Goal: Task Accomplishment & Management: Use online tool/utility

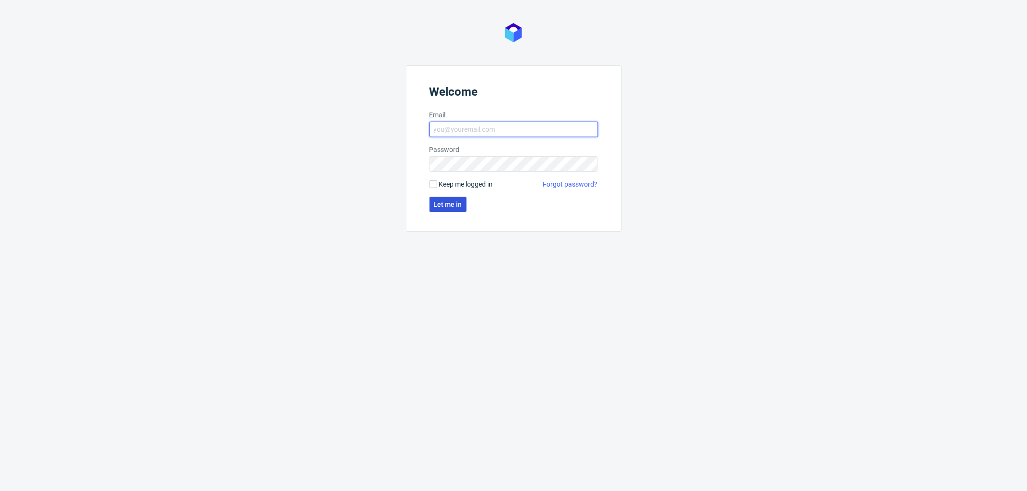
type input "[PERSON_NAME][EMAIL_ADDRESS][DOMAIN_NAME]"
click at [459, 199] on button "Let me in" at bounding box center [447, 204] width 37 height 15
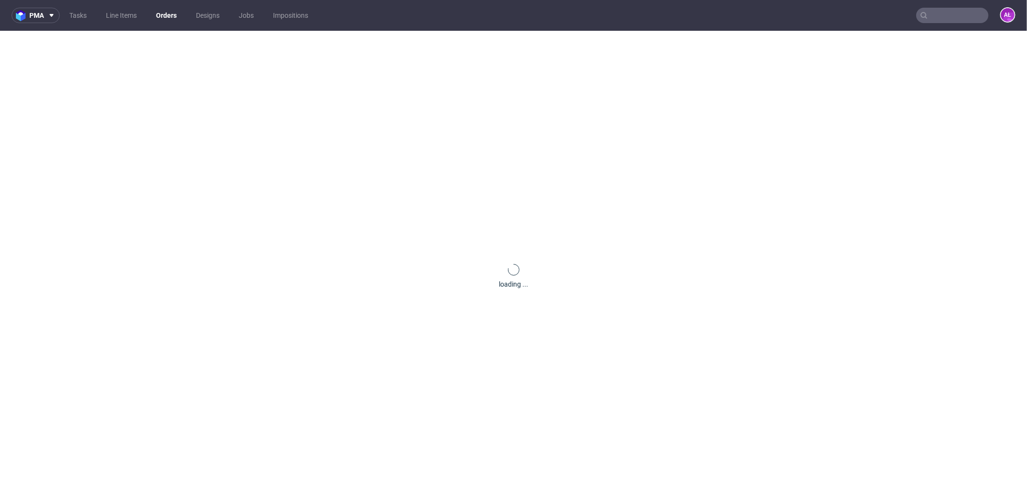
click at [960, 15] on input "text" at bounding box center [952, 15] width 72 height 15
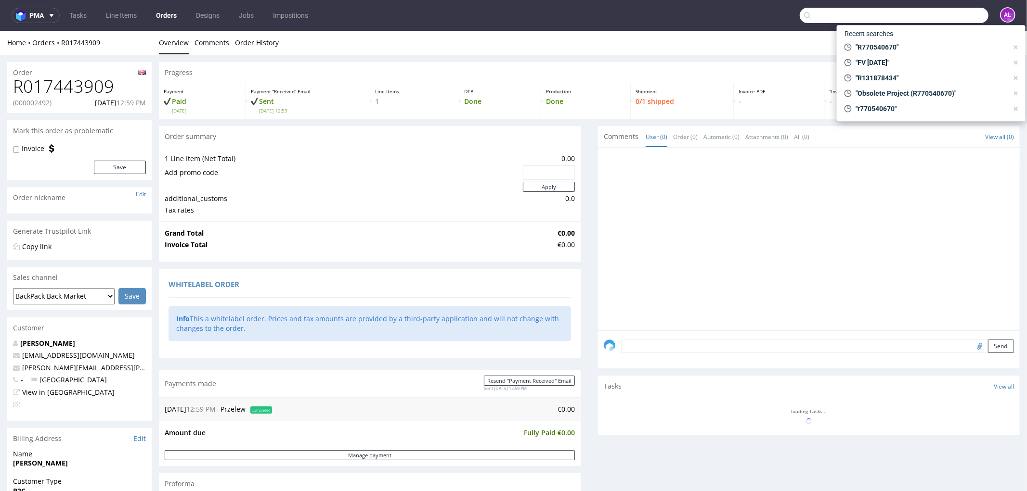
paste input "FV 1590/7/2025"
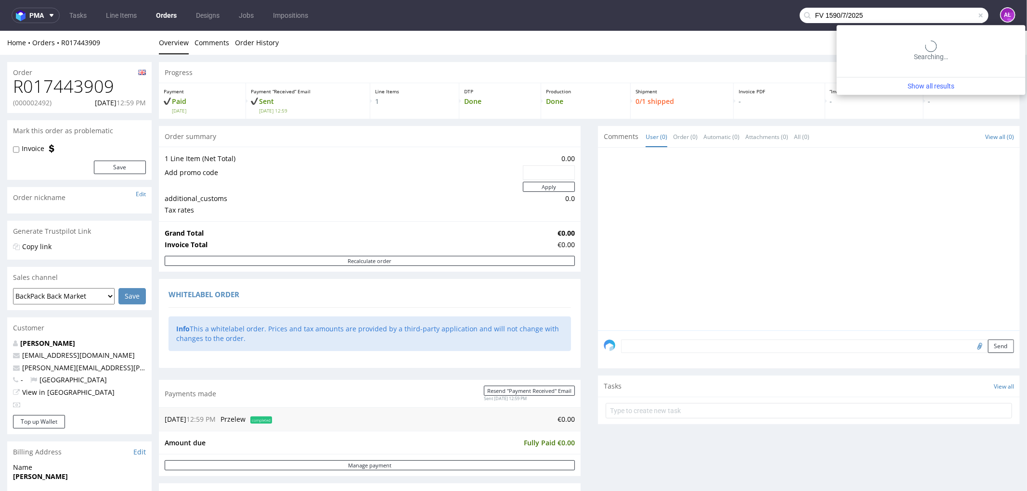
type input "FV 1590/7/2025"
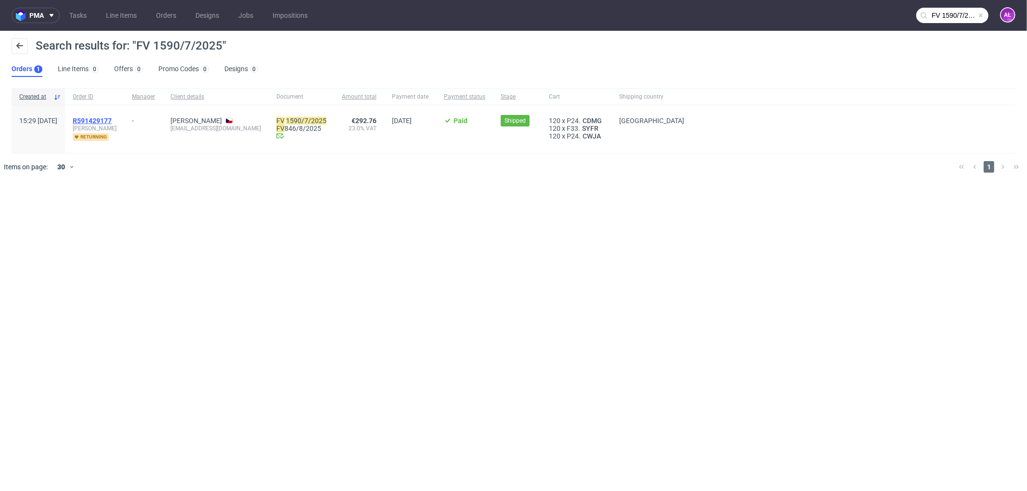
click at [112, 121] on span "R591429177" at bounding box center [92, 121] width 39 height 8
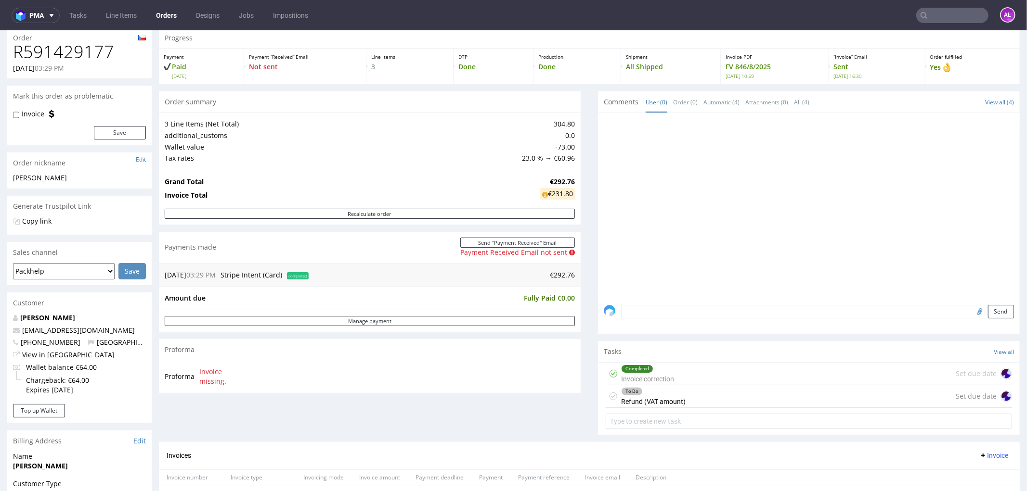
scroll to position [321, 0]
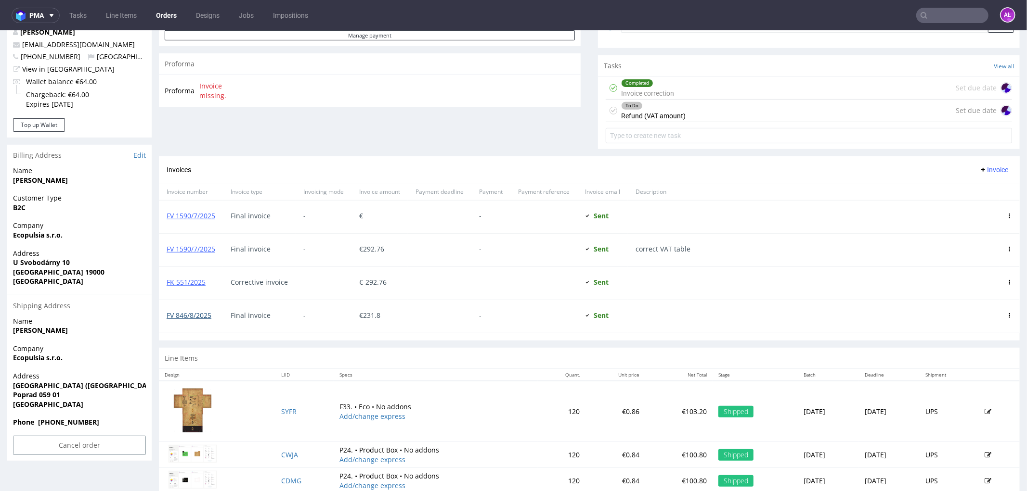
click at [203, 317] on link "FV 846/8/2025" at bounding box center [189, 314] width 45 height 9
click at [649, 92] on div "Completed Invoice correction" at bounding box center [647, 88] width 53 height 22
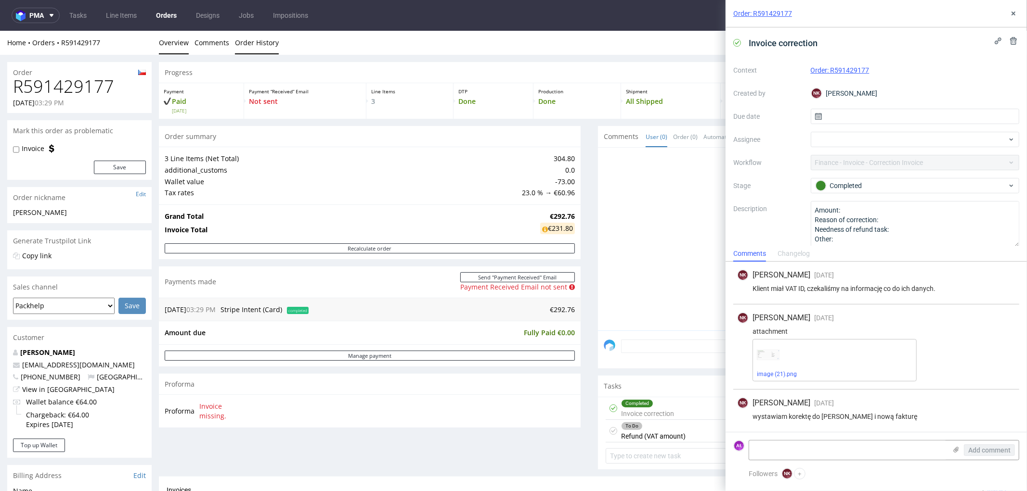
click at [253, 44] on link "Order History" at bounding box center [257, 42] width 44 height 24
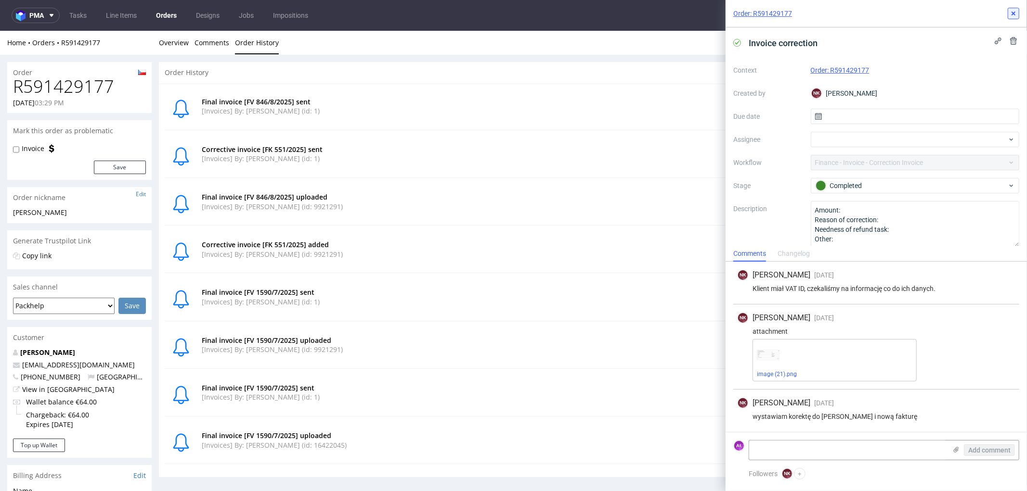
click at [1016, 13] on icon at bounding box center [1013, 14] width 8 height 8
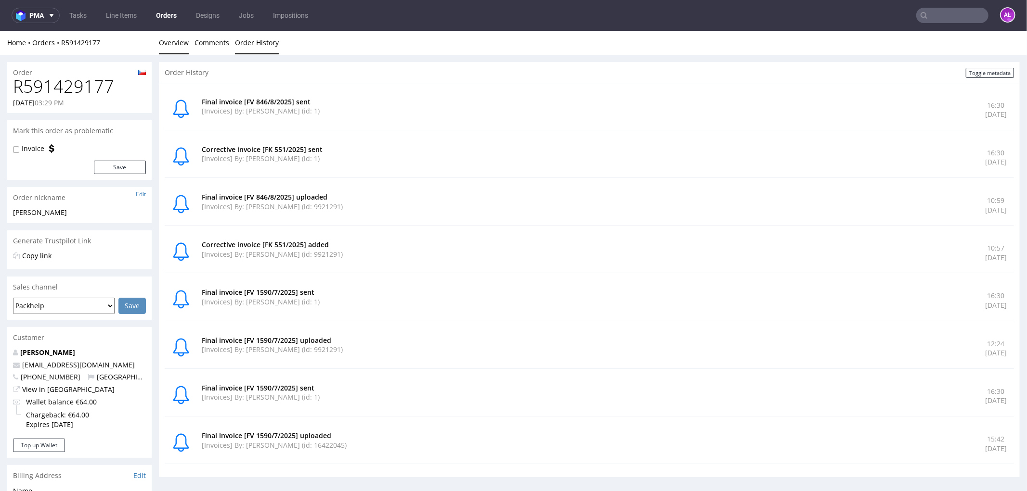
click at [169, 44] on link "Overview" at bounding box center [174, 42] width 30 height 24
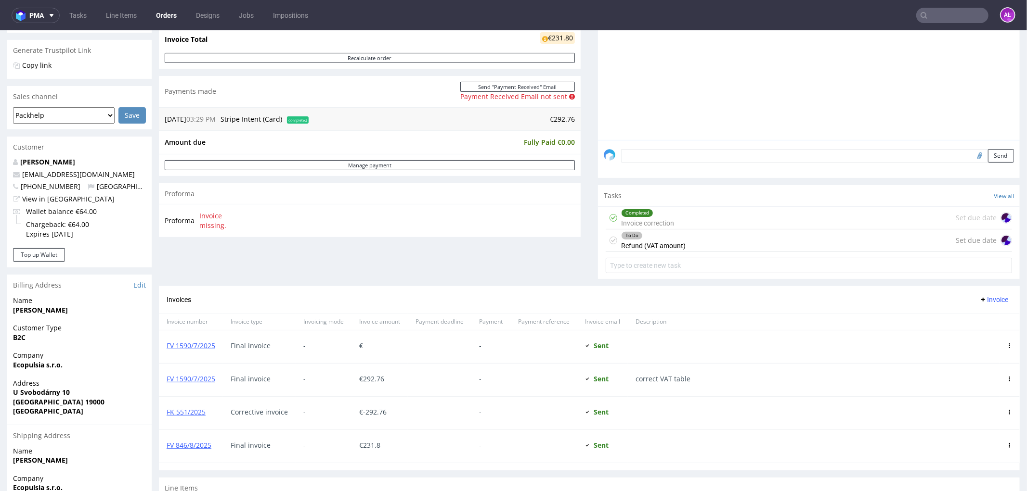
scroll to position [214, 0]
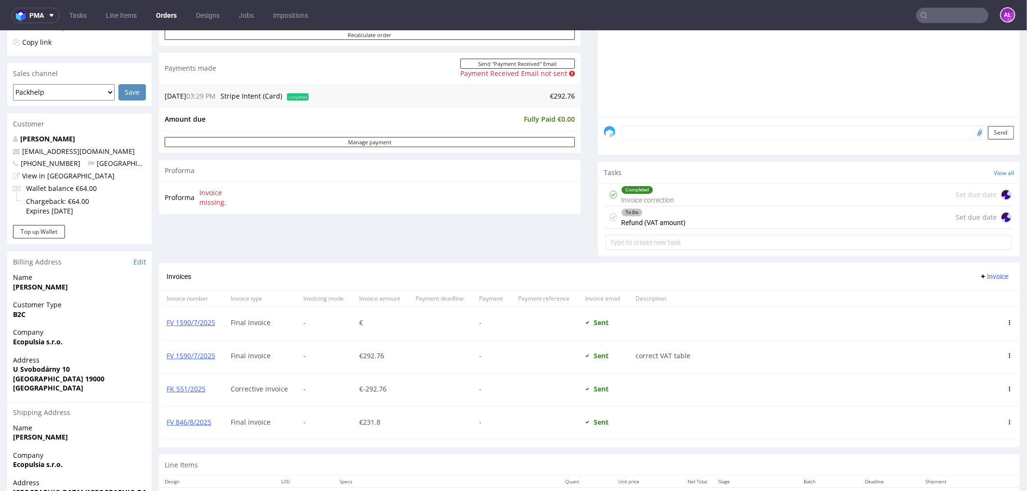
click at [641, 221] on div "To Do Refund (VAT amount)" at bounding box center [653, 217] width 64 height 22
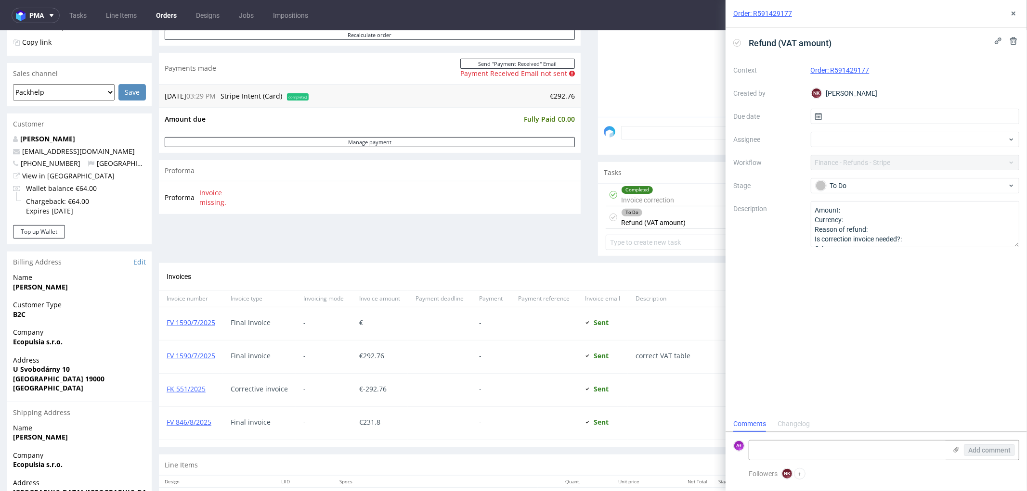
scroll to position [7, 0]
click at [203, 352] on link "FV 1590/7/2025" at bounding box center [191, 355] width 49 height 9
click at [210, 325] on link "FV 1590/7/2025" at bounding box center [191, 322] width 49 height 9
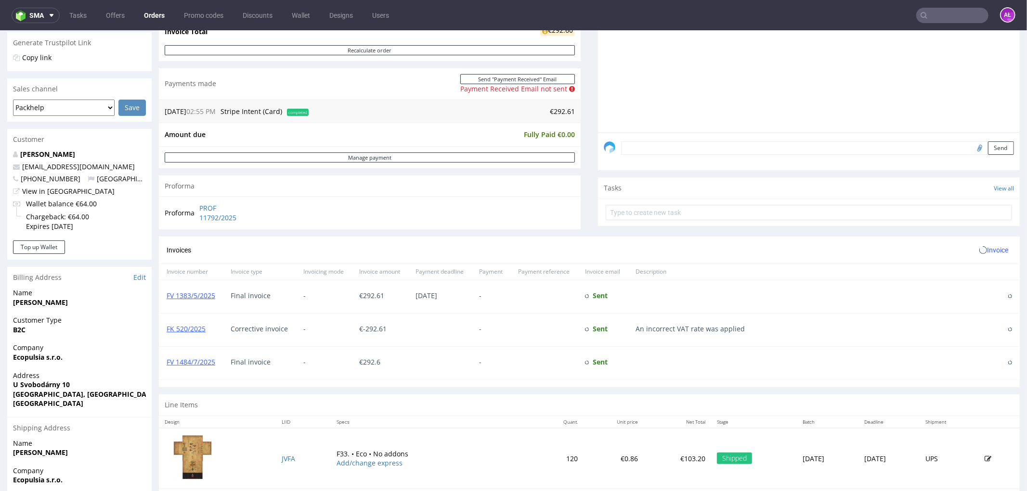
scroll to position [214, 0]
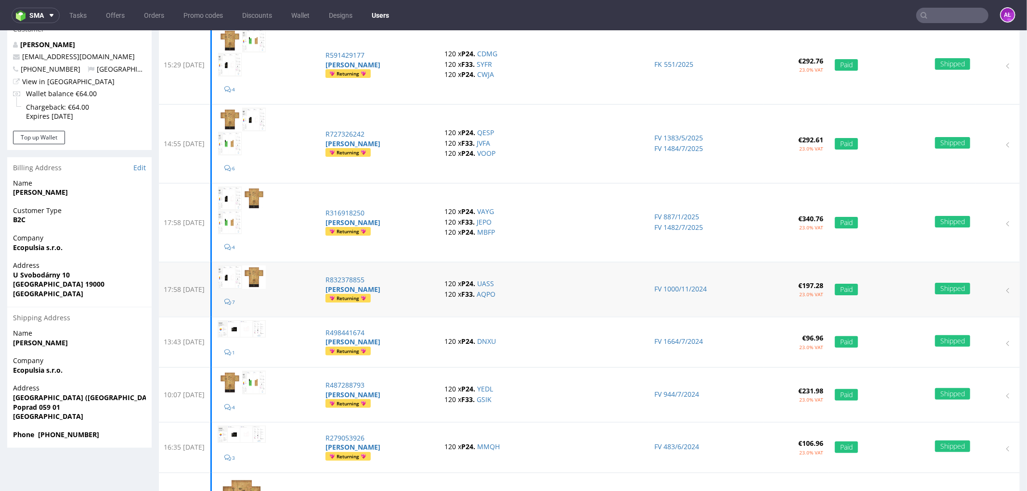
scroll to position [107, 0]
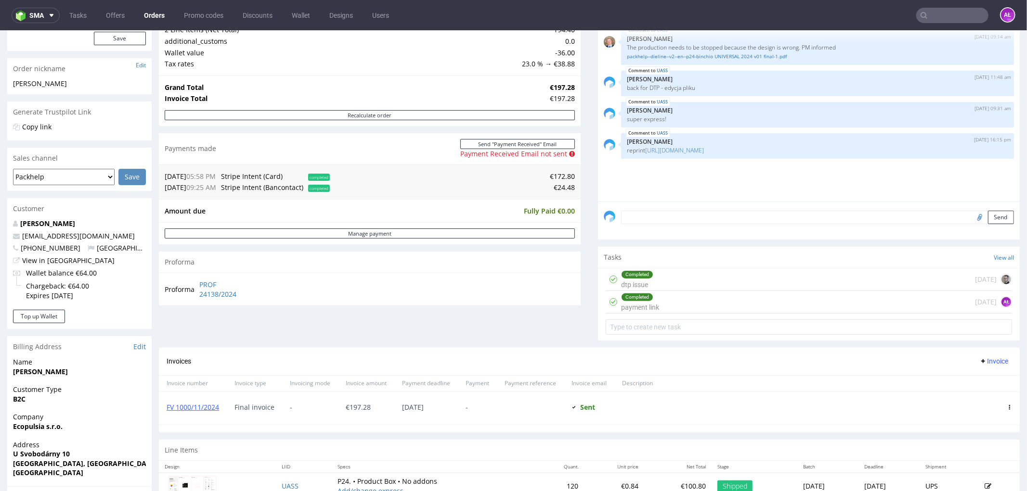
scroll to position [267, 0]
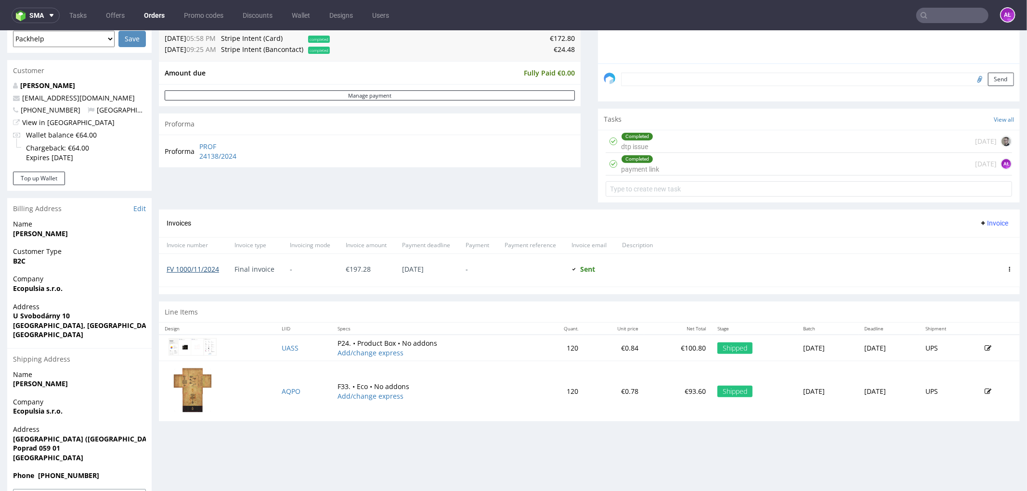
click at [211, 267] on link "FV 1000/11/2024" at bounding box center [193, 268] width 52 height 9
click at [932, 16] on input "text" at bounding box center [952, 15] width 72 height 15
paste input "FV 1590/7/2025"
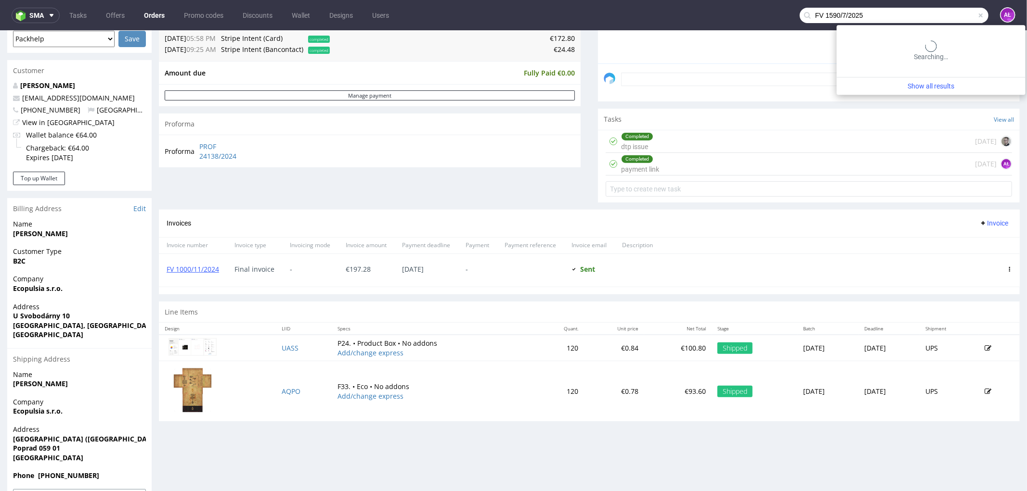
type input "FV 1590/7/2025"
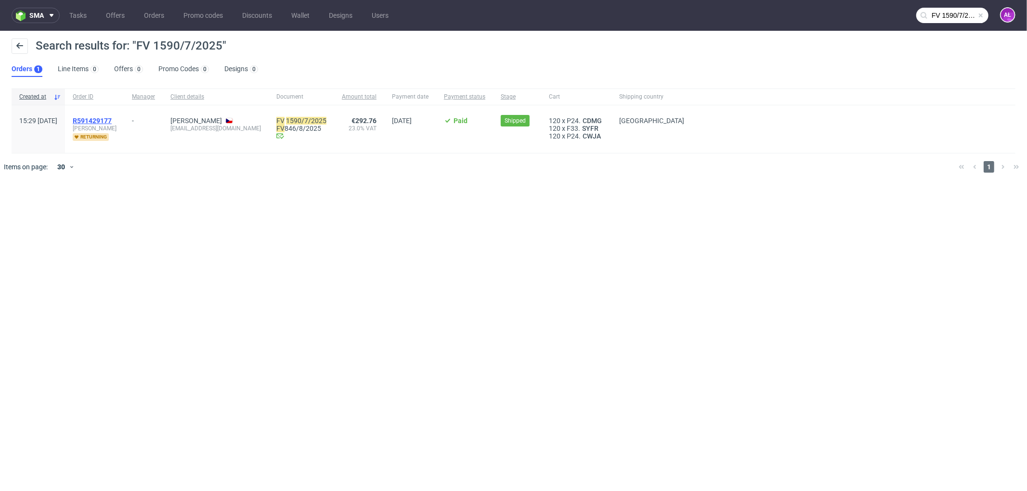
click at [112, 121] on span "R591429177" at bounding box center [92, 121] width 39 height 8
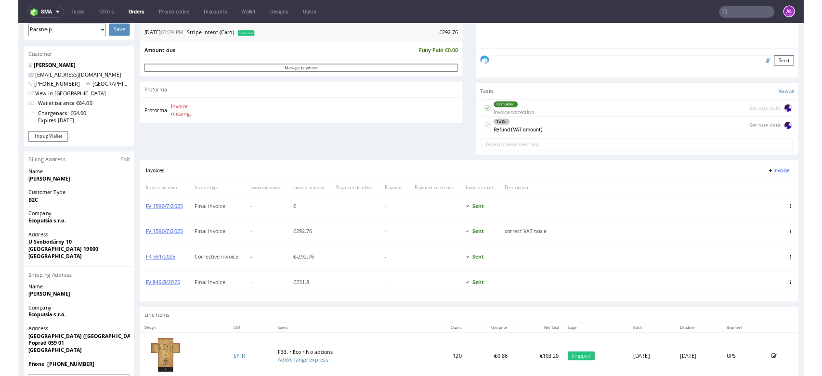
scroll to position [8, 0]
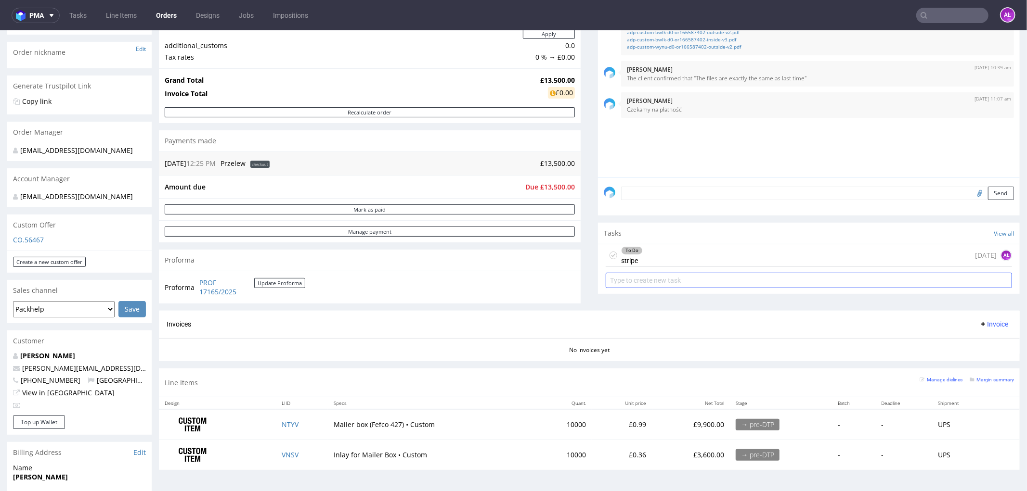
scroll to position [160, 0]
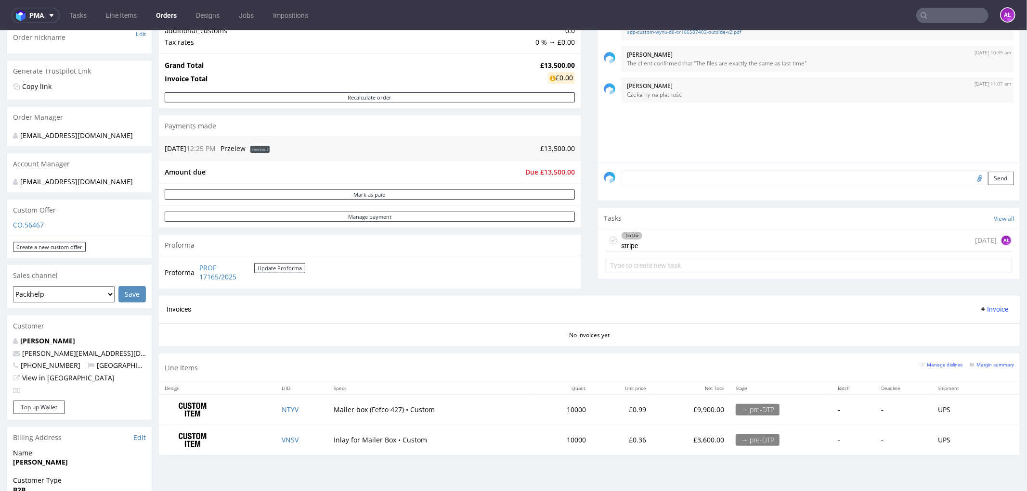
click at [655, 244] on div "To Do stripe 1 day ago AŁ" at bounding box center [808, 240] width 406 height 23
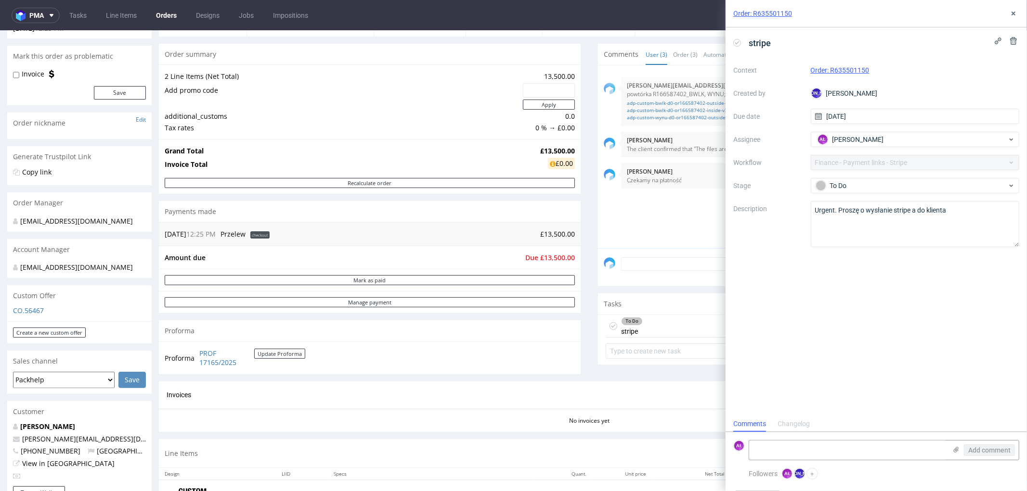
scroll to position [175, 0]
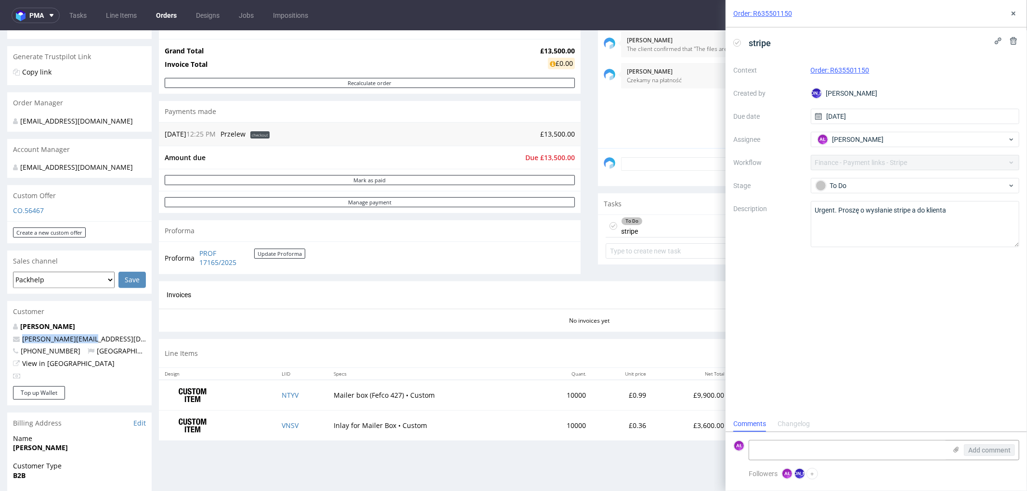
drag, startPoint x: 121, startPoint y: 339, endPoint x: 12, endPoint y: 340, distance: 109.3
click at [12, 340] on div "Thomas Anderson tom@rodeo-group.com +447921101707 United Kingdom View in Hubspot" at bounding box center [79, 354] width 144 height 64
copy span "tom@rodeo-group.com"
drag, startPoint x: 862, startPoint y: 69, endPoint x: 830, endPoint y: 75, distance: 32.8
click at [830, 75] on div "Order: R635501150" at bounding box center [914, 70] width 209 height 12
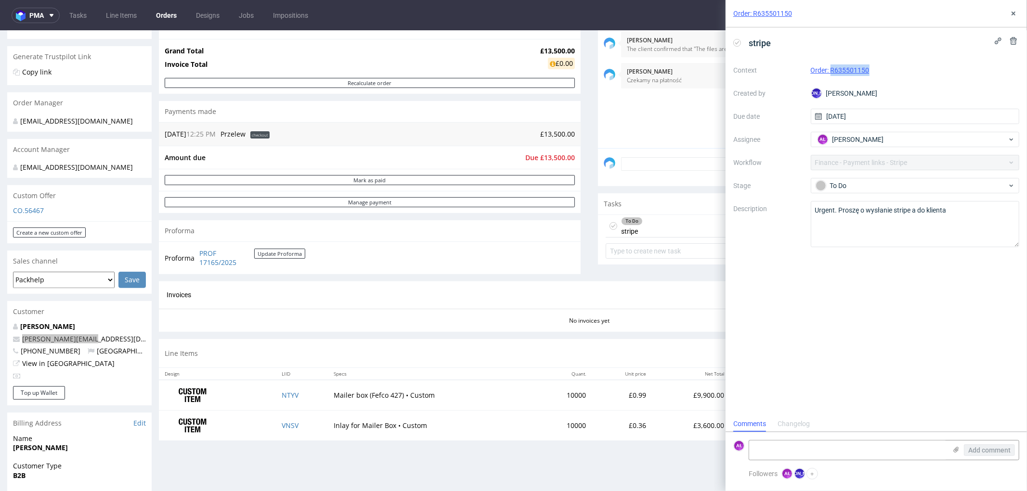
copy link "R635501150"
drag, startPoint x: 132, startPoint y: 165, endPoint x: 20, endPoint y: 168, distance: 112.2
click at [20, 168] on div "jozefina.owczarek@packhelp.com" at bounding box center [76, 167] width 126 height 10
click at [123, 148] on div "Account Manager" at bounding box center [79, 149] width 144 height 21
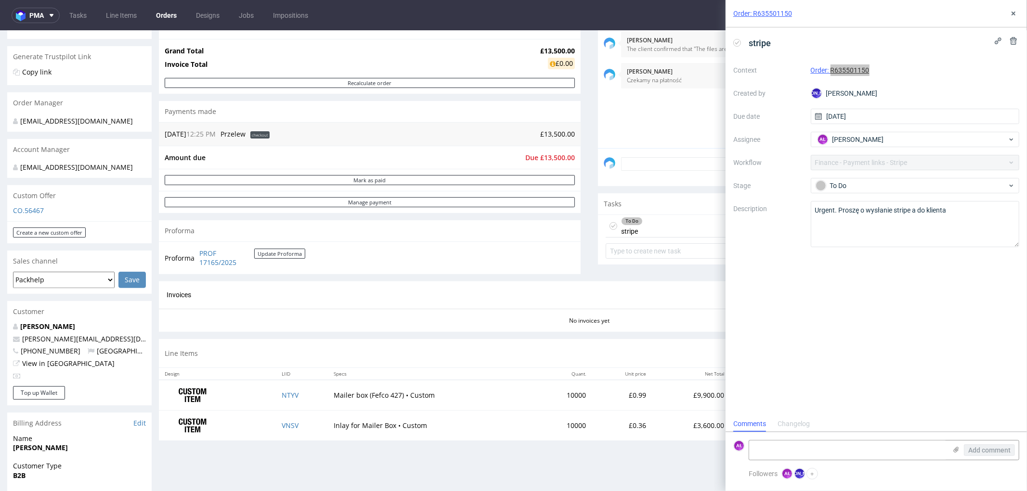
drag, startPoint x: 69, startPoint y: 168, endPoint x: 18, endPoint y: 169, distance: 51.5
click at [18, 169] on div "jozefina.owczarek@packhelp.com" at bounding box center [76, 167] width 126 height 10
copy div "jozefina.owczarek@packhelp.com"
click at [850, 448] on textarea at bounding box center [847, 450] width 197 height 19
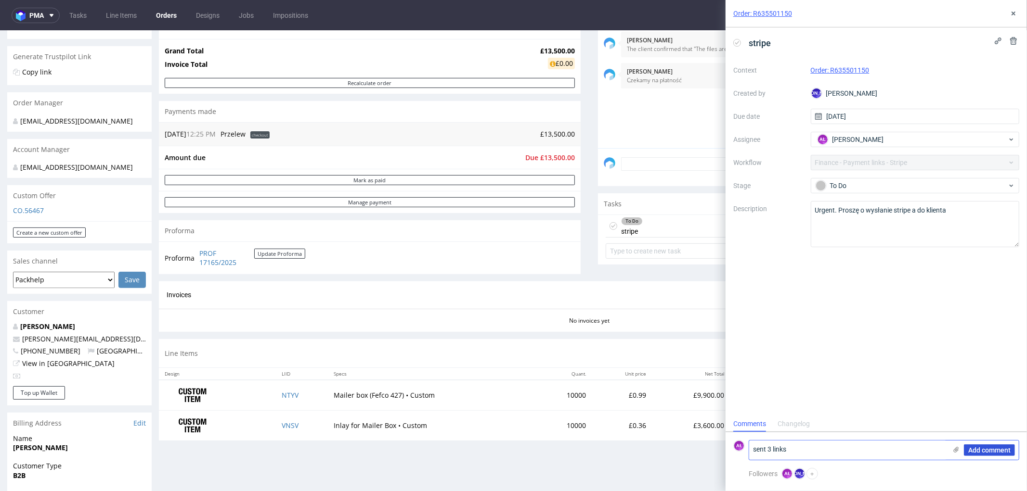
type textarea "sent 3 links"
drag, startPoint x: 971, startPoint y: 449, endPoint x: 963, endPoint y: 439, distance: 12.3
click at [971, 449] on span "Add comment" at bounding box center [989, 450] width 42 height 7
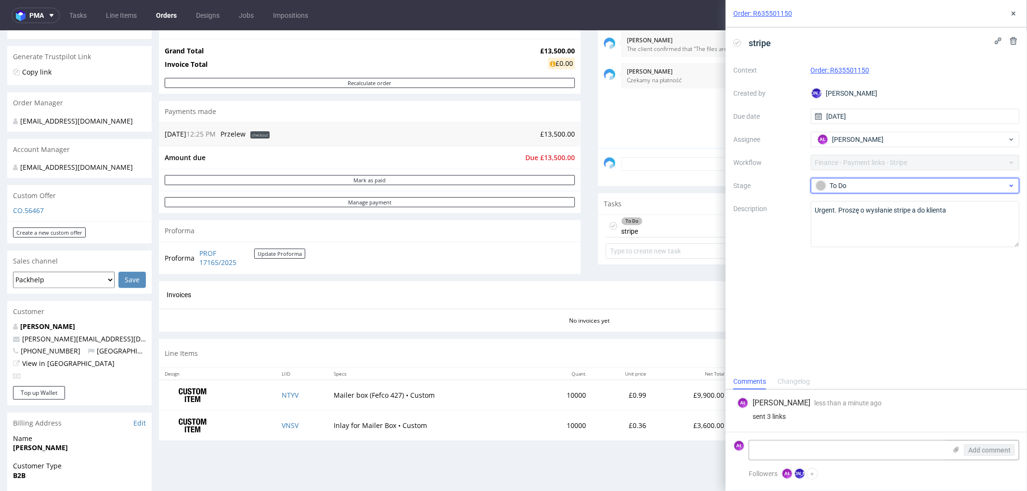
click at [922, 184] on div "To Do" at bounding box center [911, 185] width 192 height 11
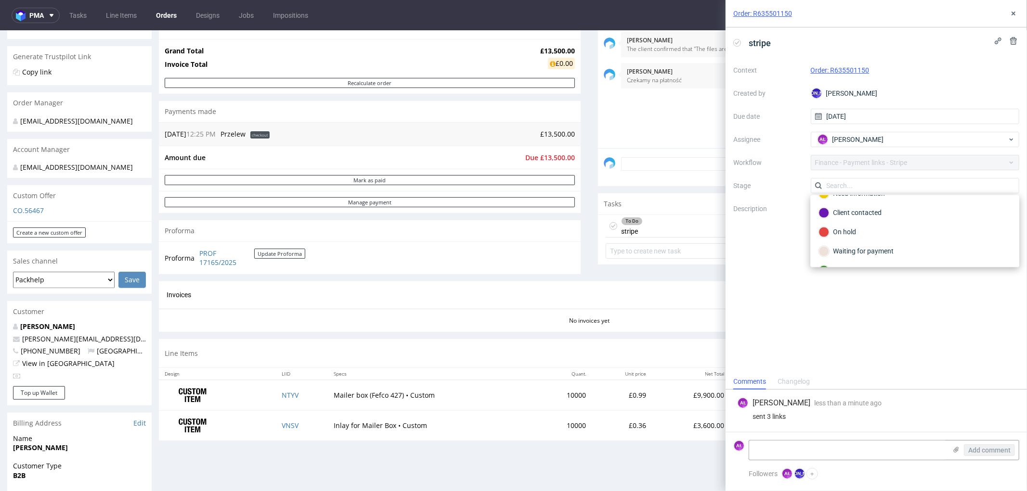
scroll to position [53, 0]
click at [893, 230] on div "Waiting for payment" at bounding box center [914, 232] width 193 height 11
click at [1010, 16] on icon at bounding box center [1013, 14] width 8 height 8
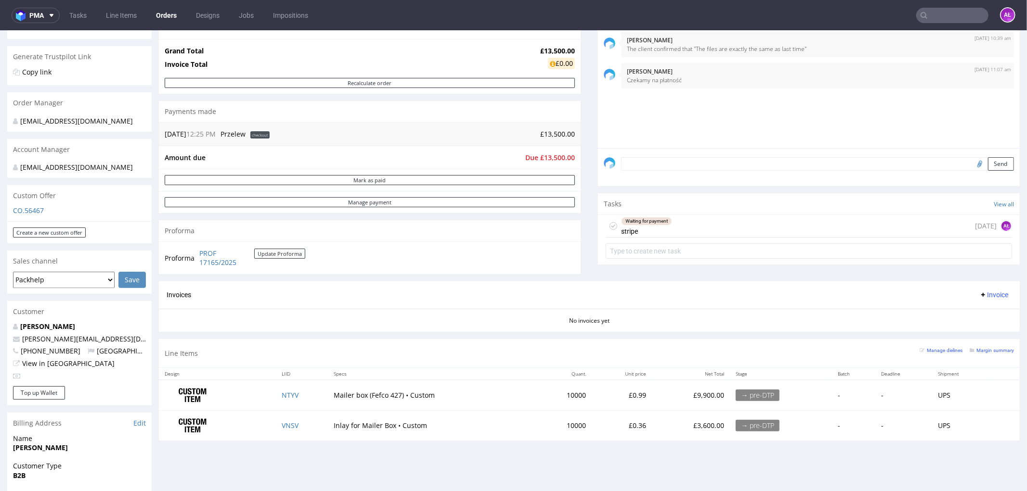
click at [931, 15] on input "text" at bounding box center [952, 15] width 72 height 15
paste input "R422639485"
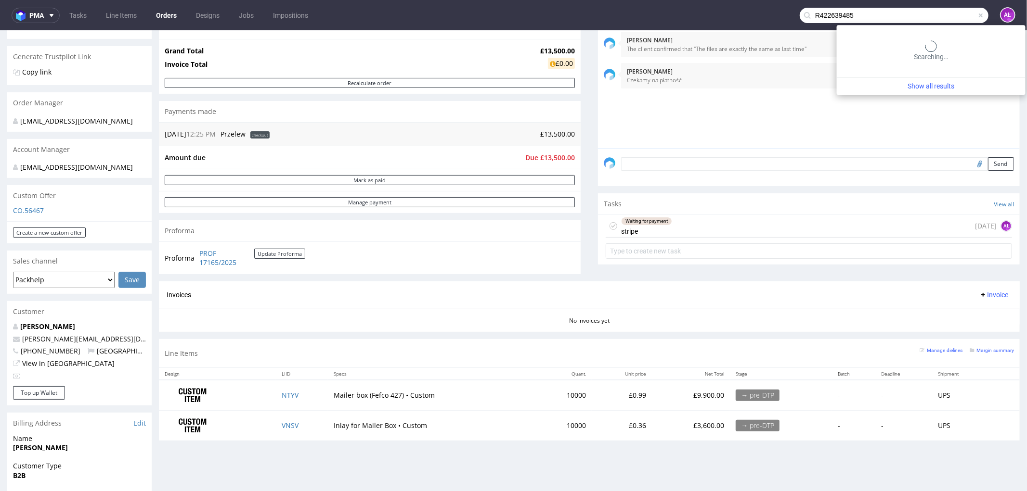
type input "R422639485"
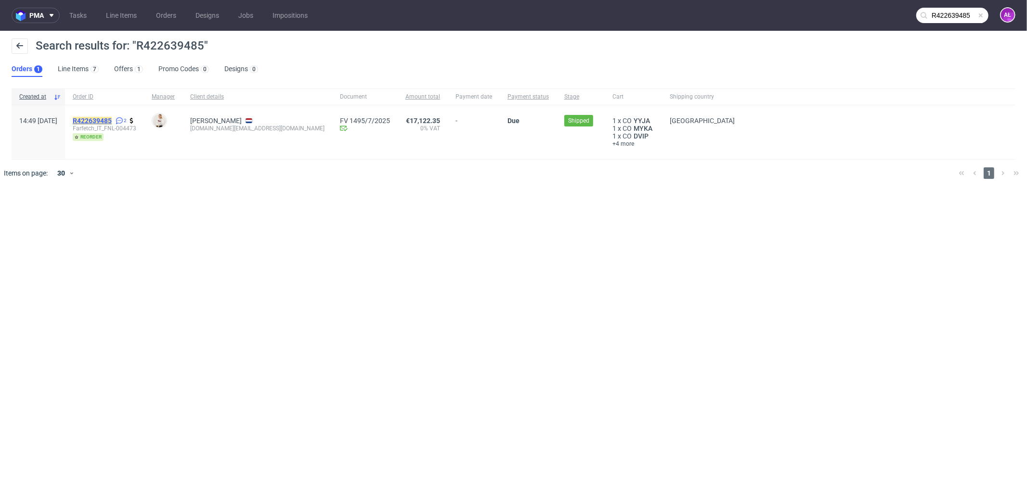
click at [108, 117] on mark "R422639485" at bounding box center [92, 121] width 39 height 8
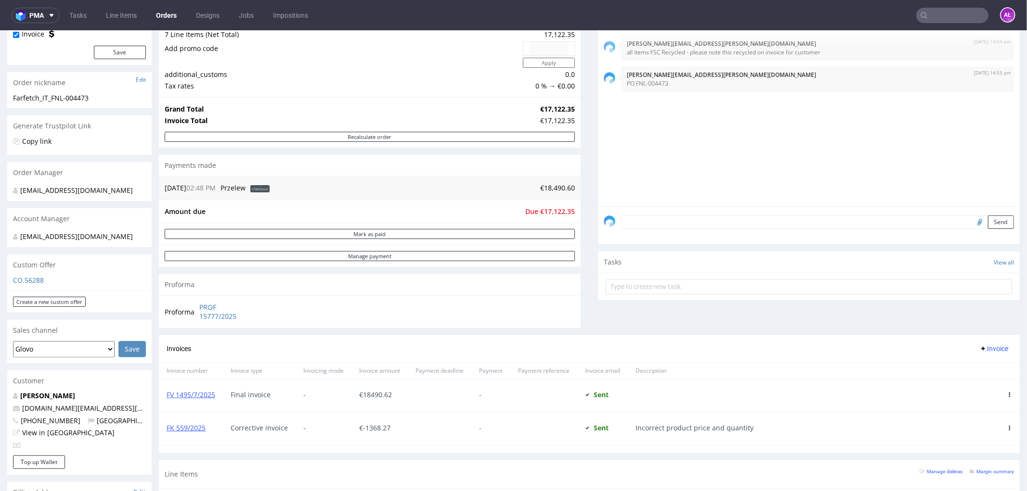
scroll to position [107, 0]
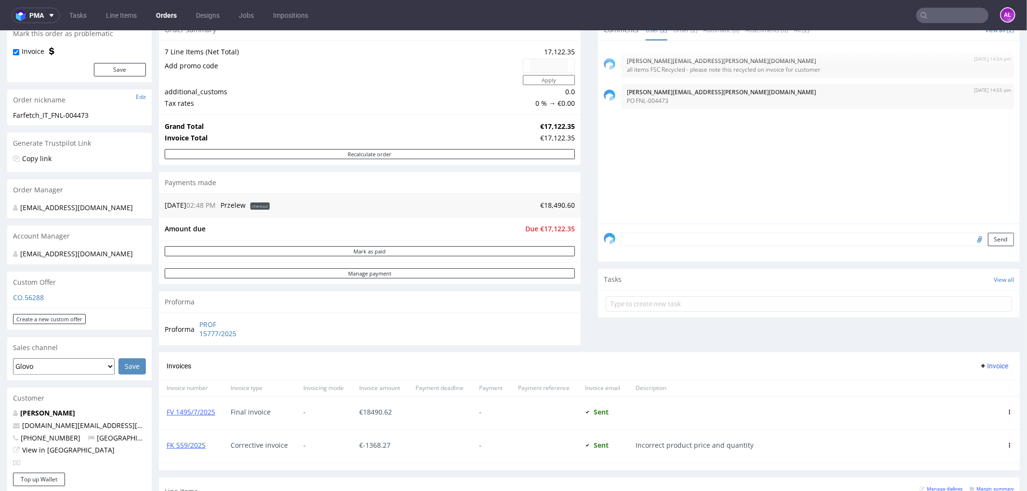
click at [940, 15] on input "text" at bounding box center [952, 15] width 72 height 15
paste input "FV 1590/7/2025"
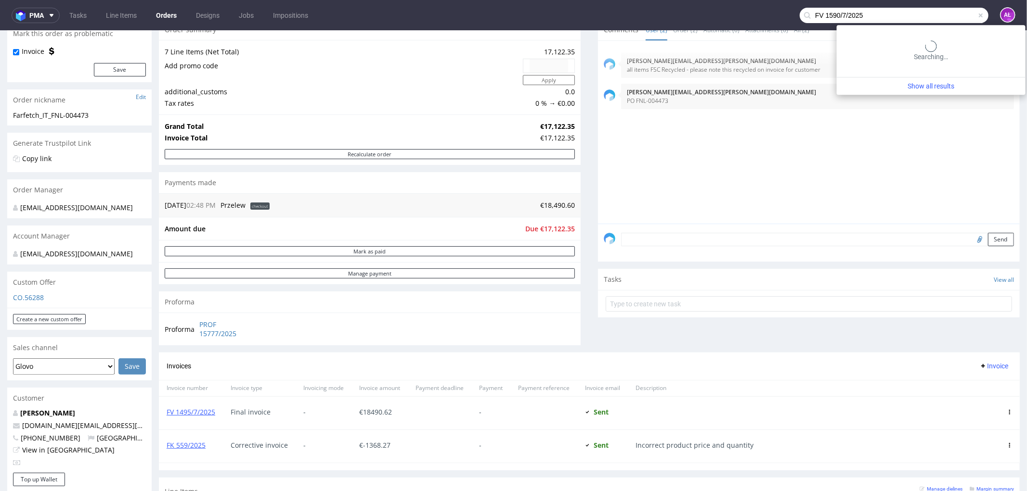
type input "FV 1590/7/2025"
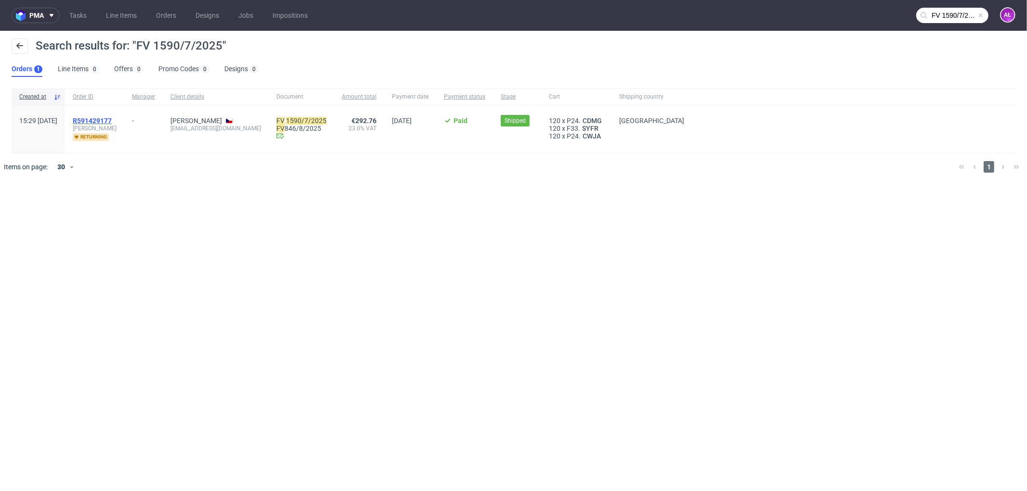
click at [112, 119] on span "R591429177" at bounding box center [92, 121] width 39 height 8
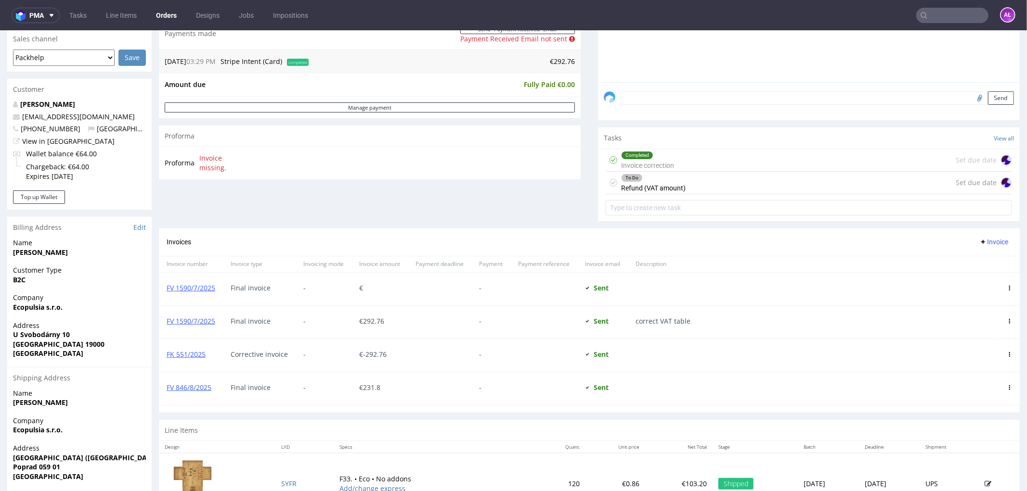
scroll to position [267, 0]
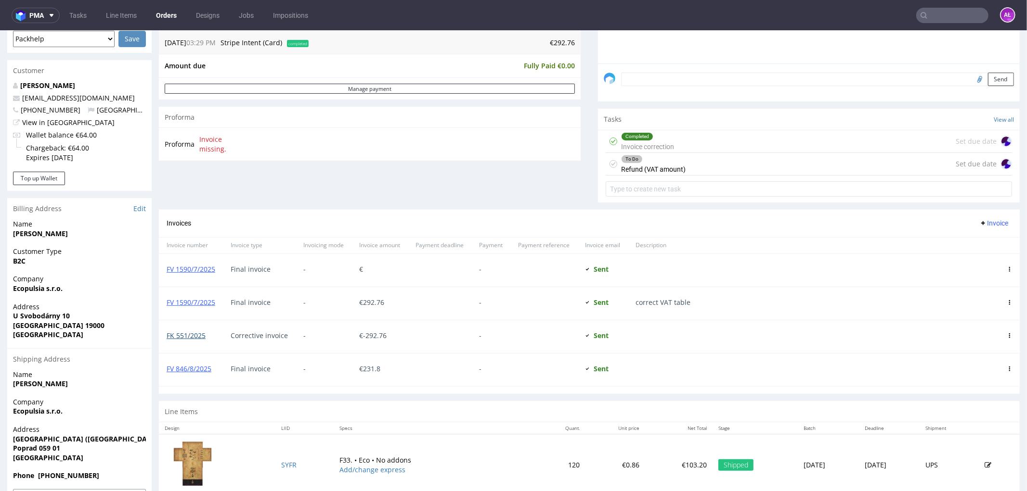
click at [188, 334] on link "FK 551/2025" at bounding box center [186, 335] width 39 height 9
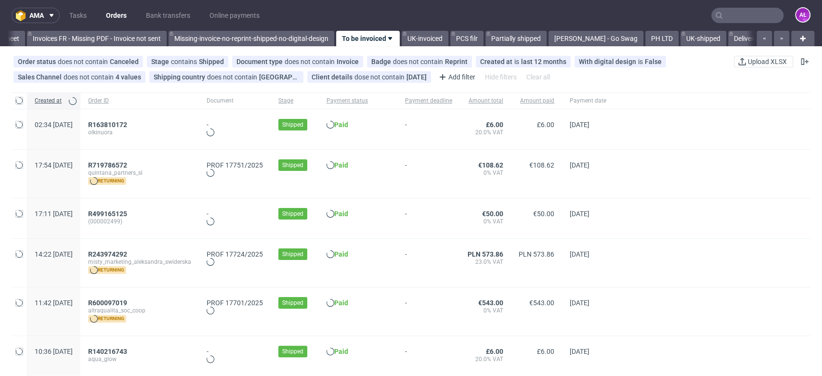
scroll to position [0, 1613]
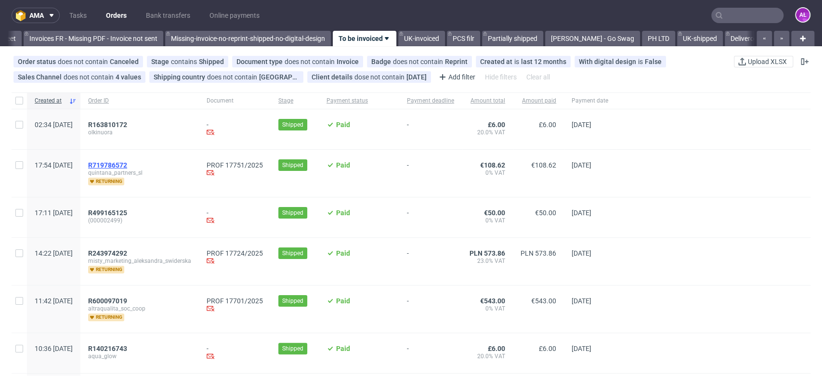
click at [127, 165] on span "R719786572" at bounding box center [107, 165] width 39 height 8
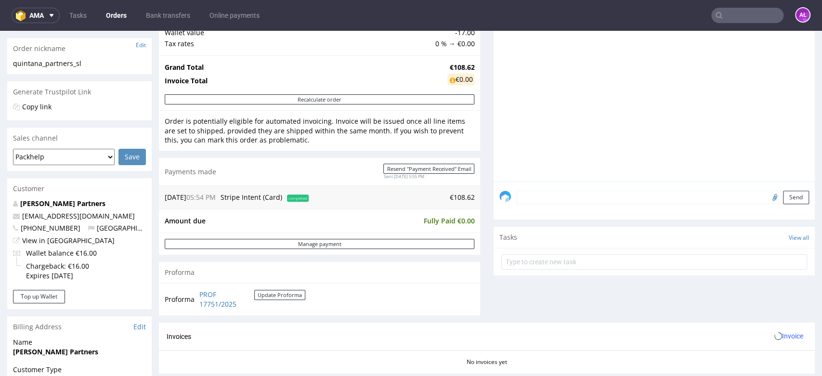
scroll to position [321, 0]
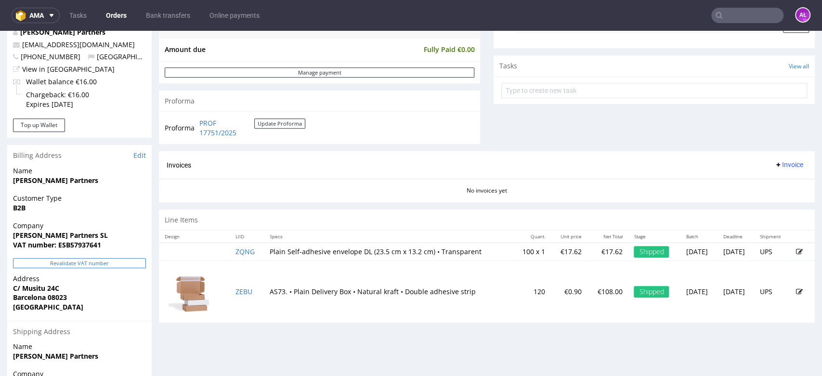
click at [119, 261] on button "Revalidate VAT number" at bounding box center [79, 263] width 133 height 10
click at [774, 163] on span "Invoice" at bounding box center [788, 165] width 29 height 8
click at [774, 184] on span "Generate" at bounding box center [771, 185] width 47 height 10
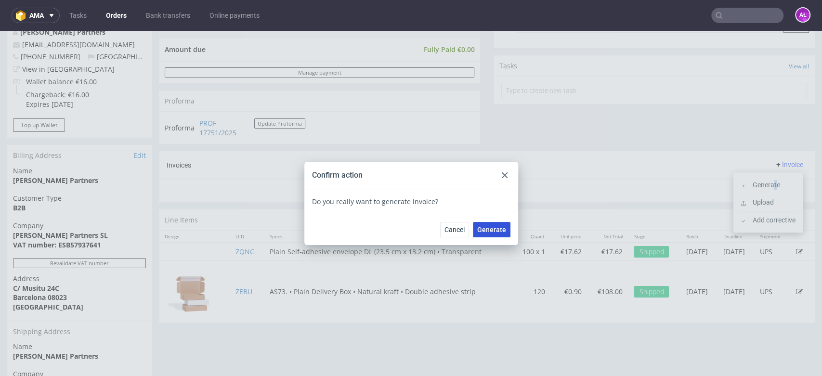
click at [489, 230] on span "Generate" at bounding box center [491, 229] width 29 height 7
